Goal: Contribute content

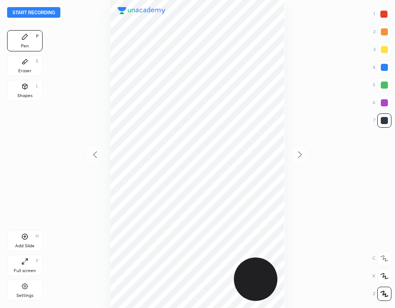
scroll to position [308, 253]
click at [45, 11] on button "Start recording" at bounding box center [33, 12] width 53 height 11
click at [27, 60] on icon at bounding box center [24, 61] width 5 height 5
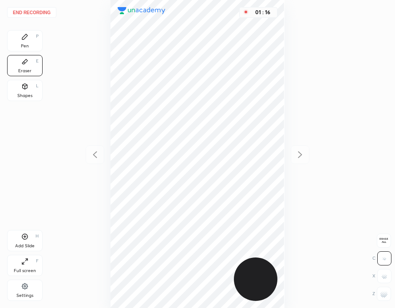
click at [33, 49] on div "Pen P" at bounding box center [24, 40] width 35 height 21
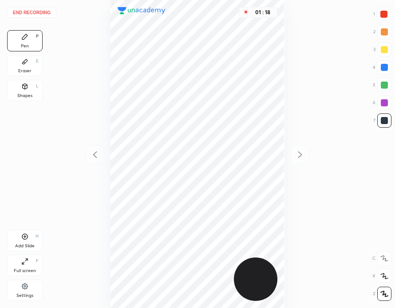
click at [30, 243] on div "Add Slide H" at bounding box center [24, 240] width 35 height 21
click at [383, 24] on div "1 2 3 4 5 6 7" at bounding box center [382, 69] width 19 height 124
click at [390, 10] on div at bounding box center [384, 14] width 14 height 14
click at [43, 15] on button "End recording" at bounding box center [31, 12] width 49 height 11
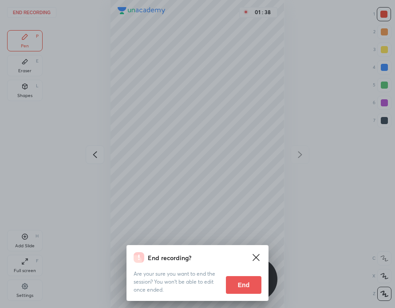
click at [243, 284] on button "End" at bounding box center [243, 285] width 35 height 18
